Goal: Submit feedback/report problem

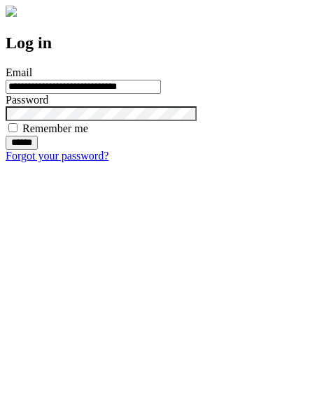
type input "**********"
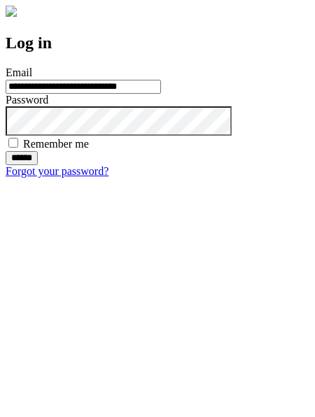
click at [38, 165] on input "******" at bounding box center [22, 158] width 32 height 14
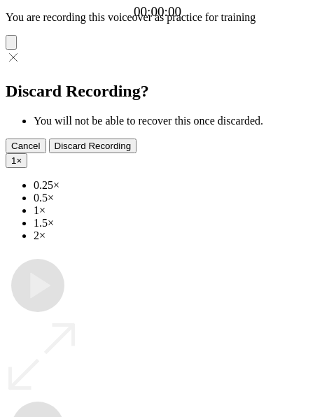
type input "**********"
